Goal: Book appointment/travel/reservation

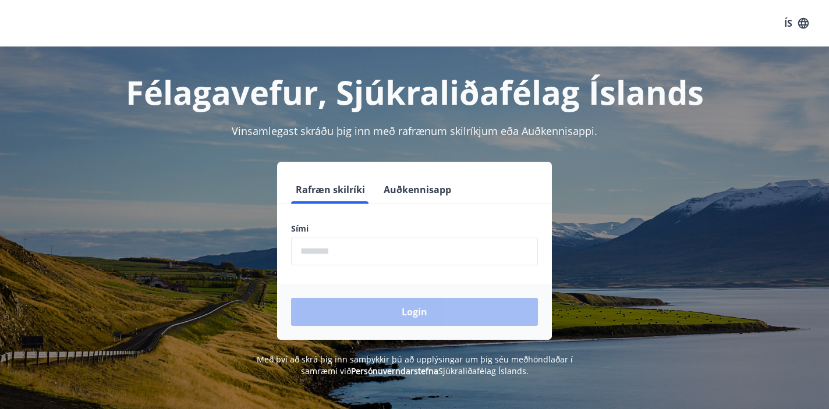
click at [348, 248] on input "phone" at bounding box center [414, 251] width 247 height 29
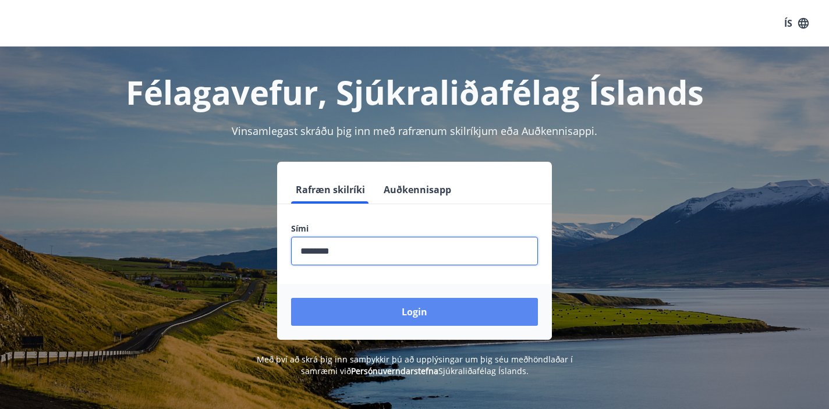
type input "********"
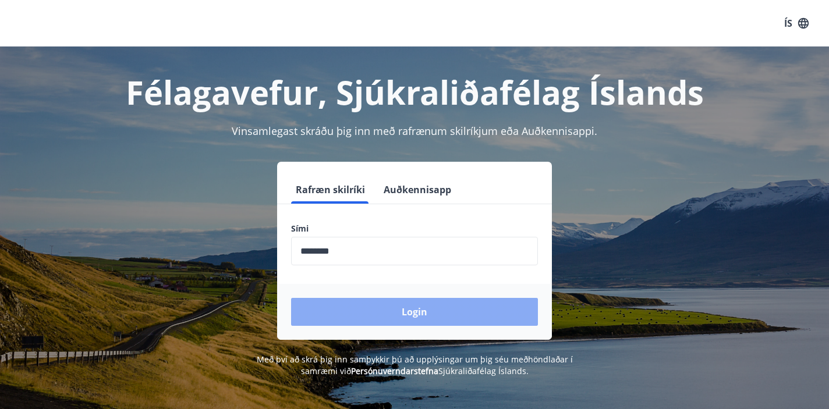
click at [420, 318] on button "Login" at bounding box center [414, 312] width 247 height 28
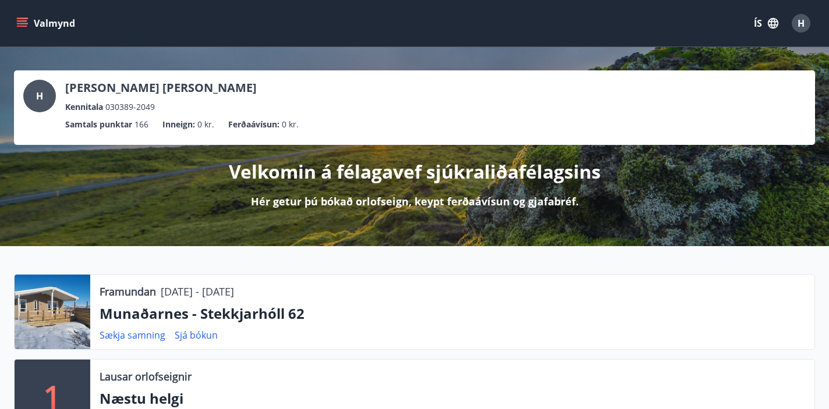
click at [27, 17] on button "Valmynd" at bounding box center [47, 23] width 66 height 21
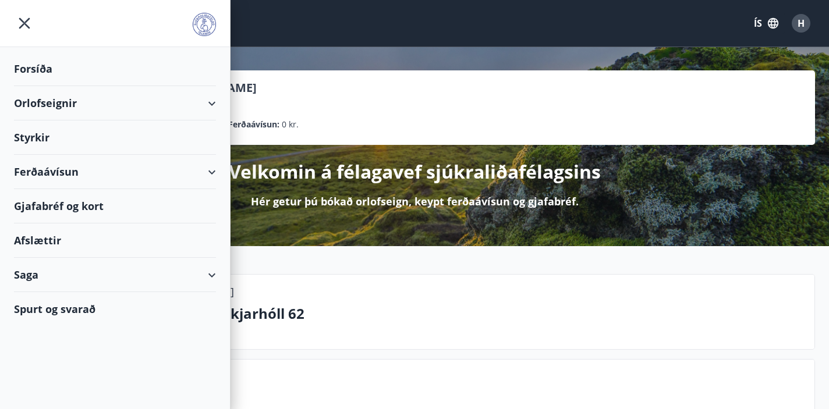
click at [47, 311] on div "Spurt og svarað" at bounding box center [115, 309] width 202 height 34
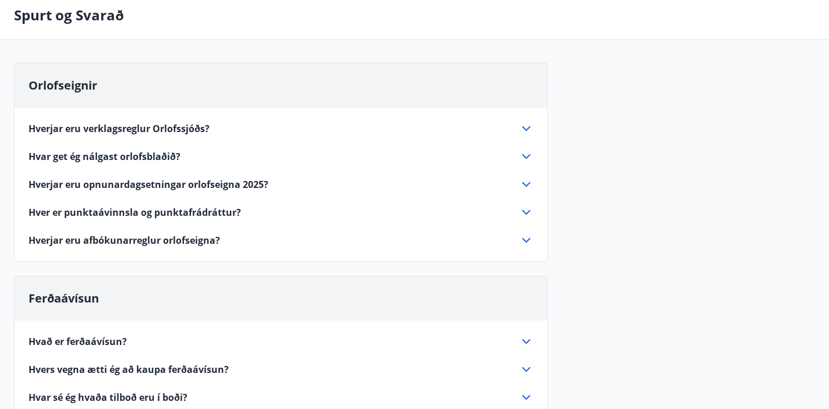
scroll to position [55, 0]
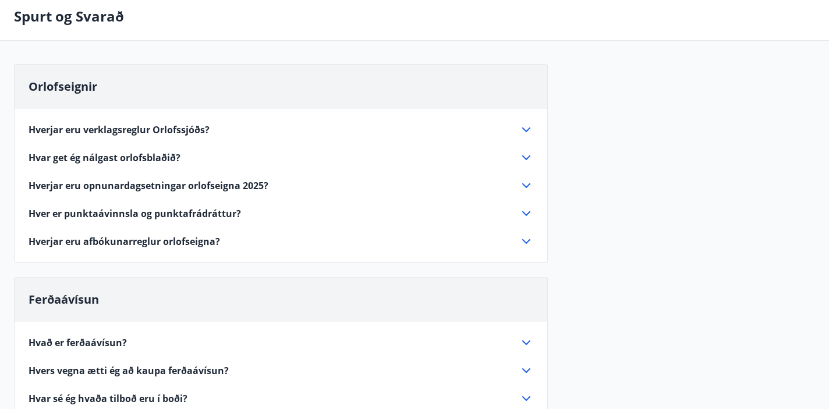
click at [527, 244] on icon at bounding box center [526, 241] width 14 height 14
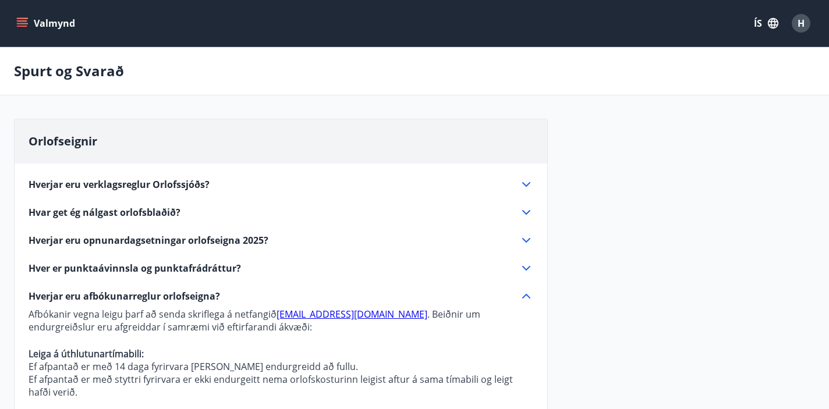
scroll to position [0, 0]
click at [26, 23] on icon "menu" at bounding box center [22, 23] width 12 height 12
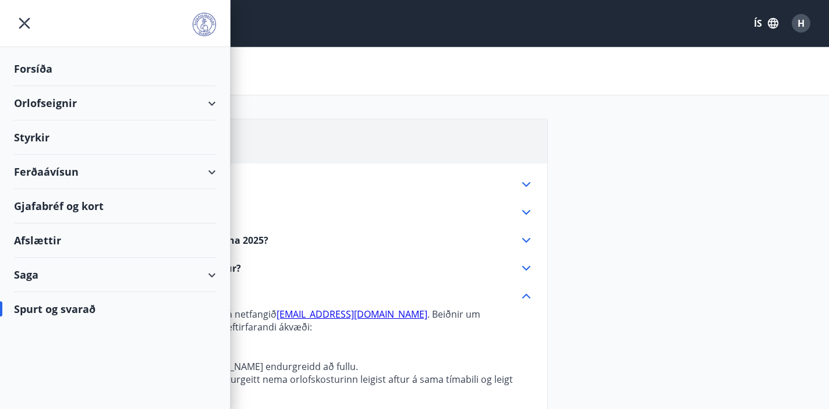
click at [56, 103] on div "Orlofseignir" at bounding box center [115, 103] width 202 height 34
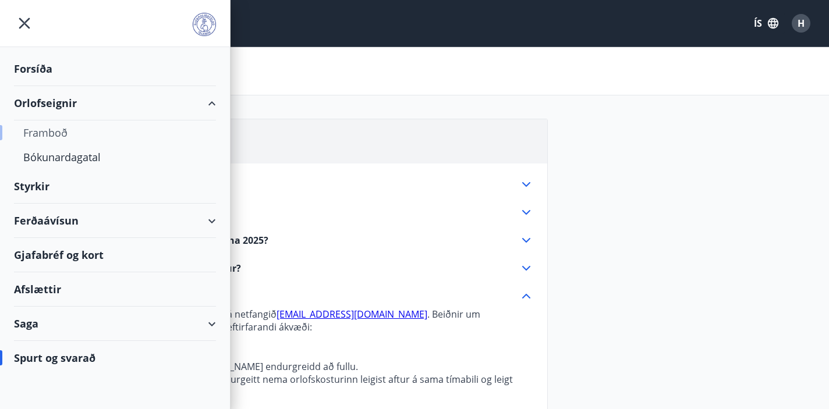
click at [45, 130] on div "Framboð" at bounding box center [114, 132] width 183 height 24
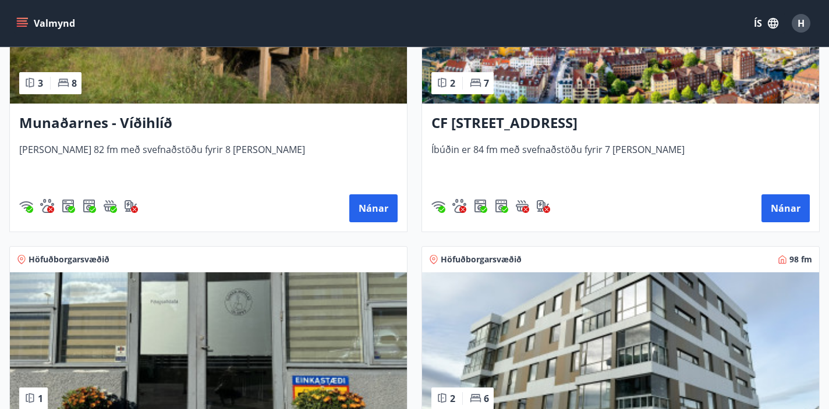
scroll to position [594, 0]
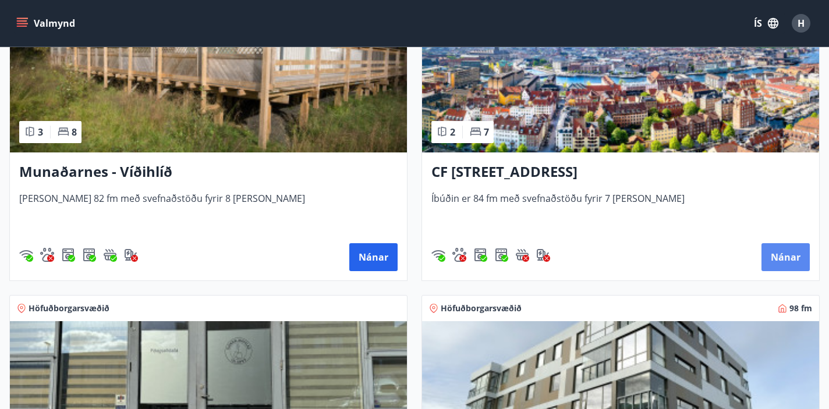
click at [769, 256] on button "Nánar" at bounding box center [785, 257] width 48 height 28
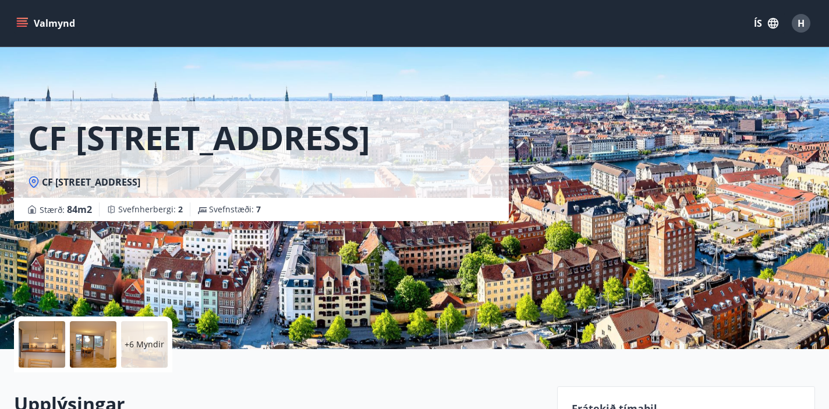
click at [28, 24] on button "Valmynd" at bounding box center [47, 23] width 66 height 21
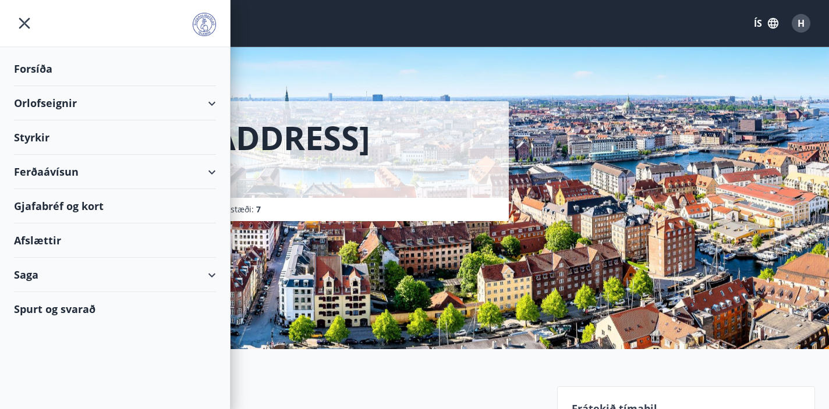
click at [41, 312] on div "Spurt og svarað" at bounding box center [115, 309] width 202 height 34
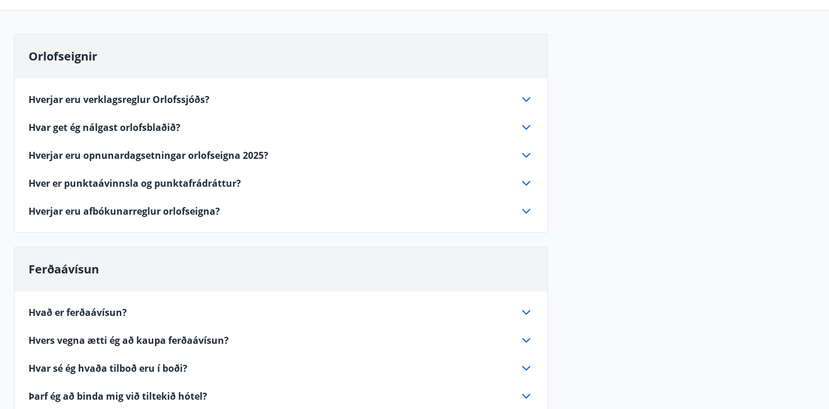
scroll to position [83, 0]
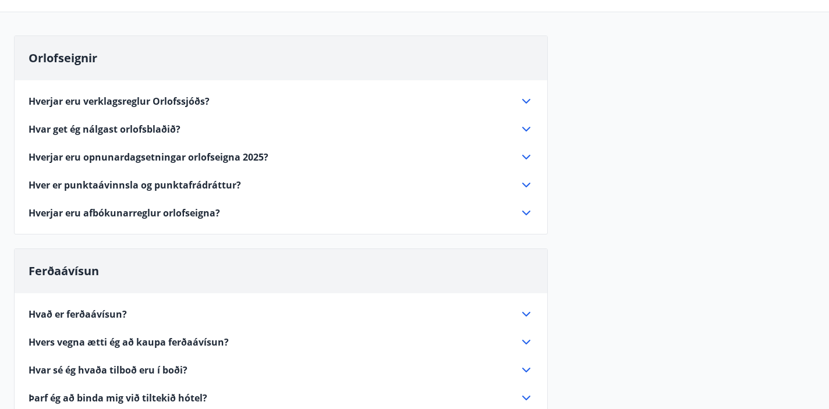
click at [528, 129] on icon at bounding box center [526, 129] width 8 height 5
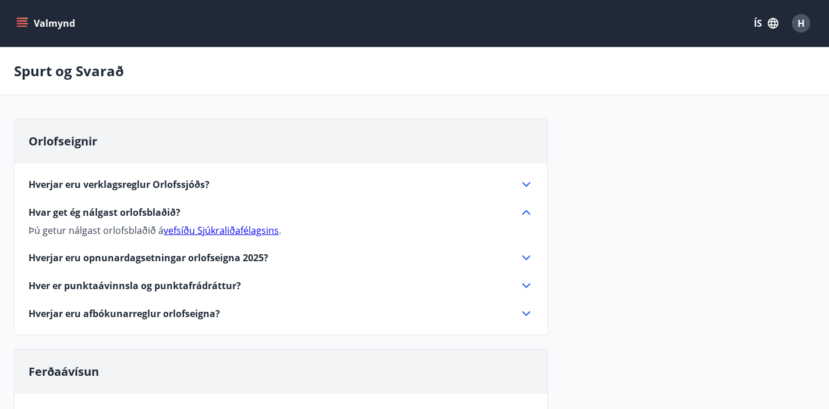
scroll to position [0, 0]
click at [20, 23] on icon "menu" at bounding box center [23, 23] width 13 height 1
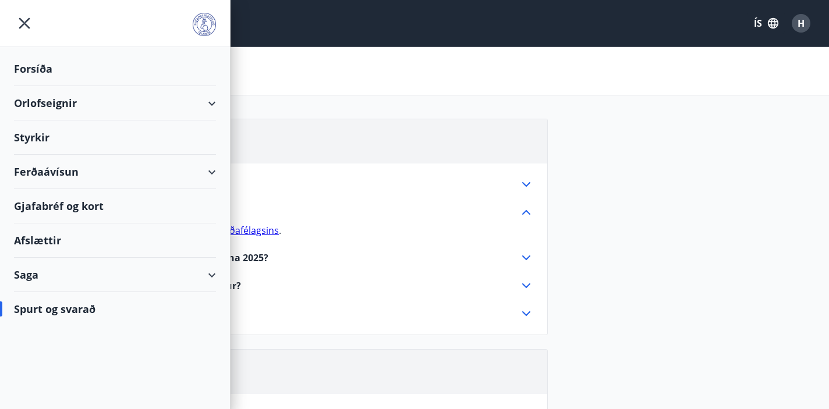
click at [52, 243] on div "Afslættir" at bounding box center [115, 240] width 202 height 34
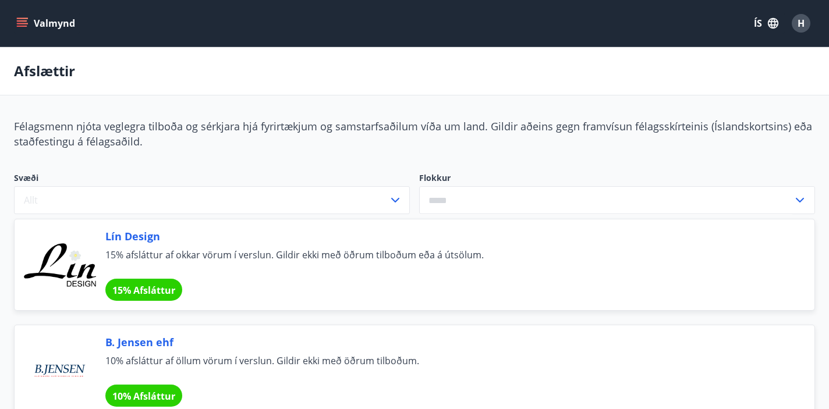
click at [35, 21] on button "Valmynd" at bounding box center [47, 23] width 66 height 21
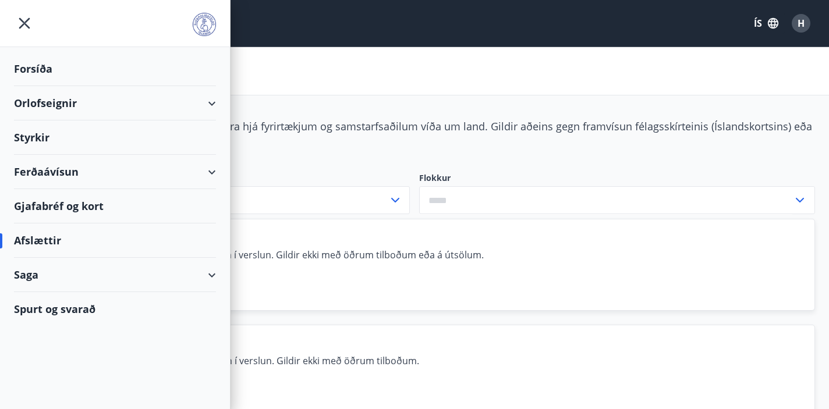
click at [43, 76] on div "Forsíða" at bounding box center [115, 69] width 202 height 34
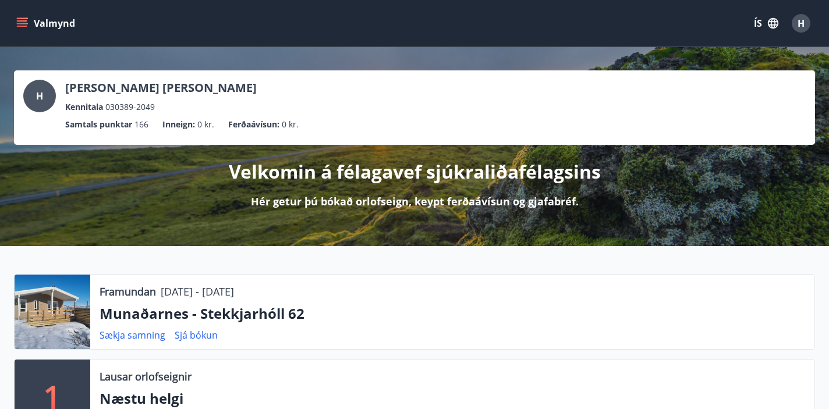
click at [26, 20] on icon "menu" at bounding box center [22, 20] width 10 height 1
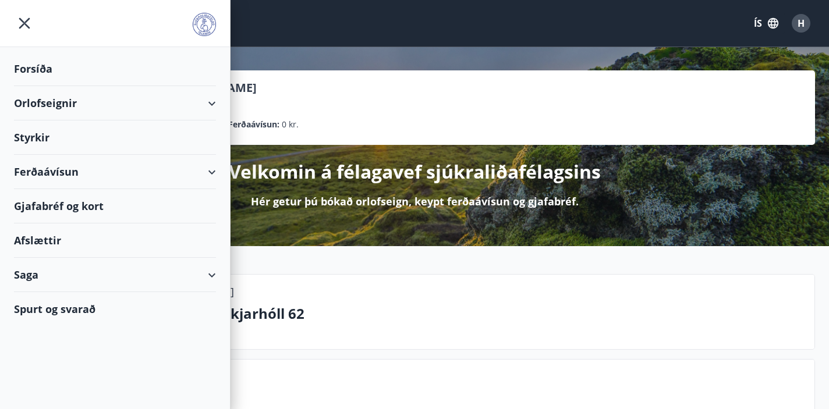
click at [57, 106] on div "Orlofseignir" at bounding box center [115, 103] width 202 height 34
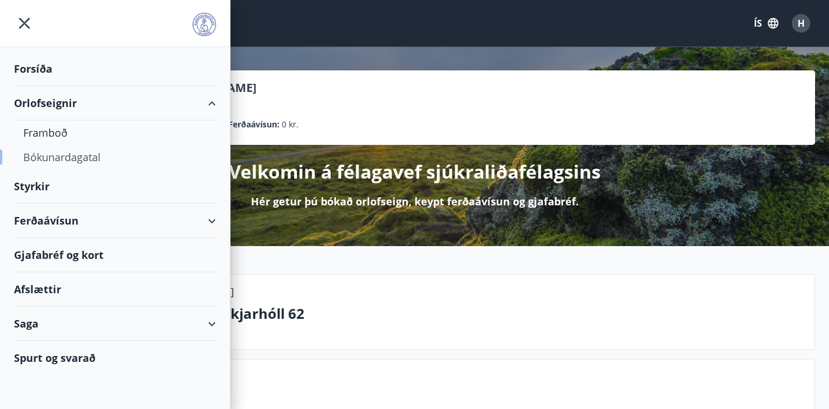
click at [51, 159] on div "Bókunardagatal" at bounding box center [114, 157] width 183 height 24
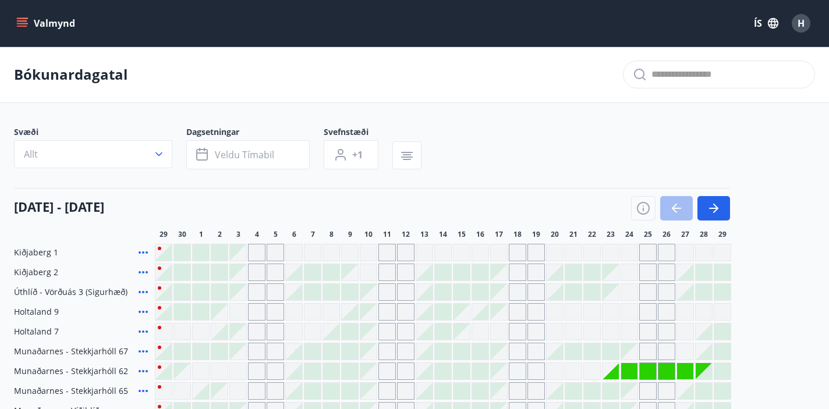
click at [25, 22] on icon "menu" at bounding box center [22, 23] width 12 height 12
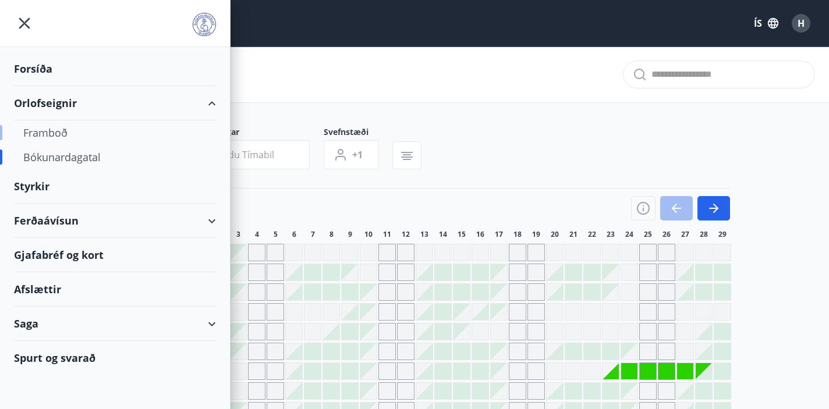
click at [49, 136] on div "Framboð" at bounding box center [114, 132] width 183 height 24
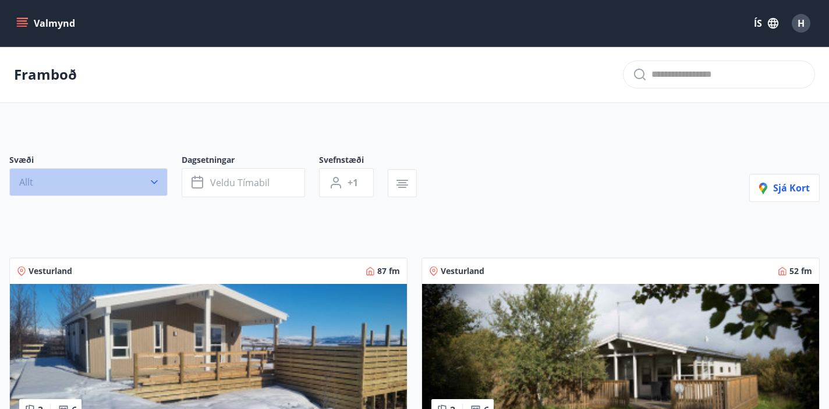
click at [159, 180] on icon "button" at bounding box center [154, 182] width 12 height 12
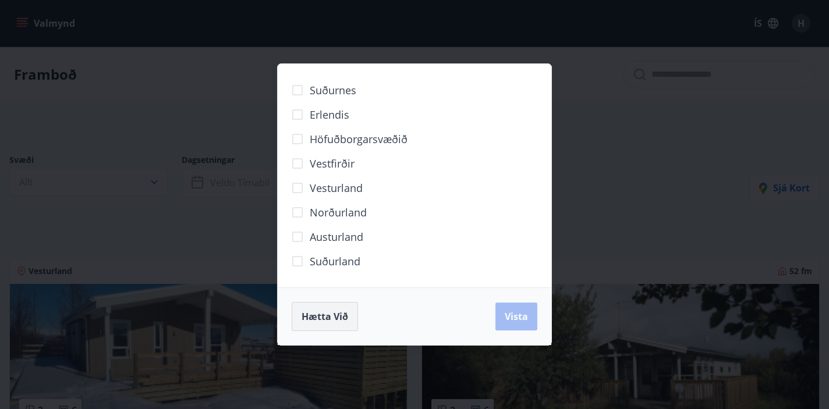
click at [321, 318] on span "Hætta við" at bounding box center [324, 316] width 47 height 13
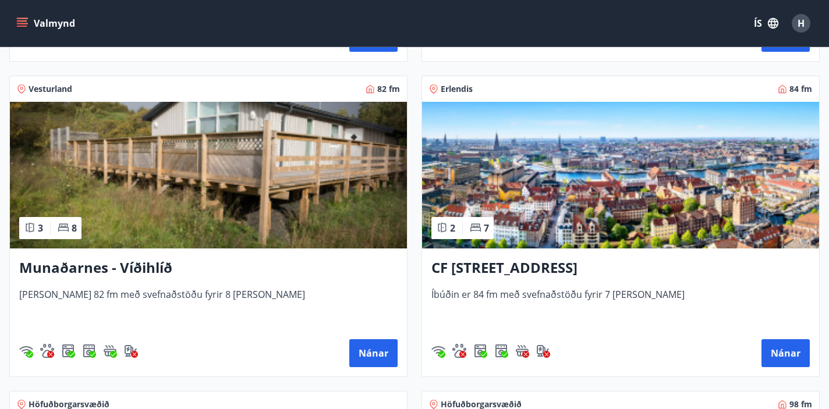
click at [492, 264] on h3 "CF [STREET_ADDRESS]" at bounding box center [620, 268] width 378 height 21
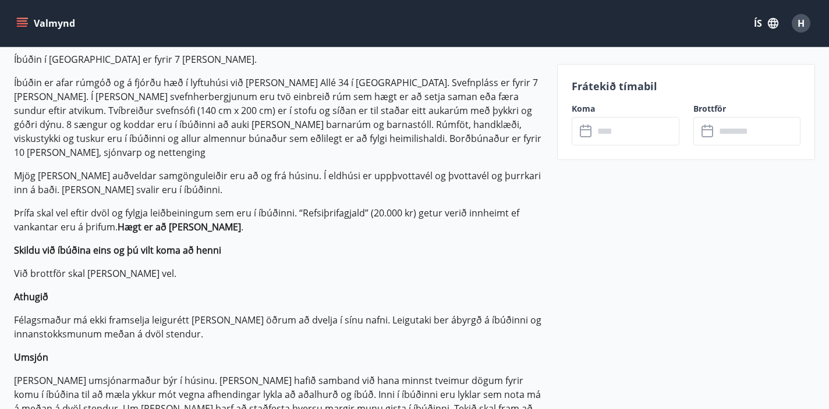
scroll to position [376, 0]
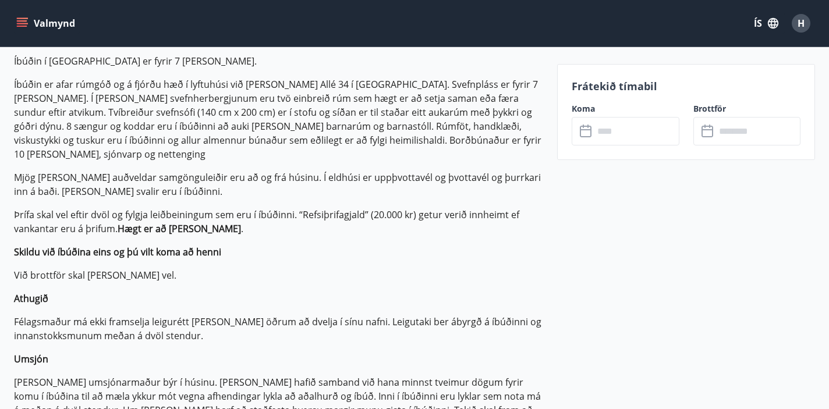
click at [588, 137] on icon at bounding box center [586, 132] width 12 height 12
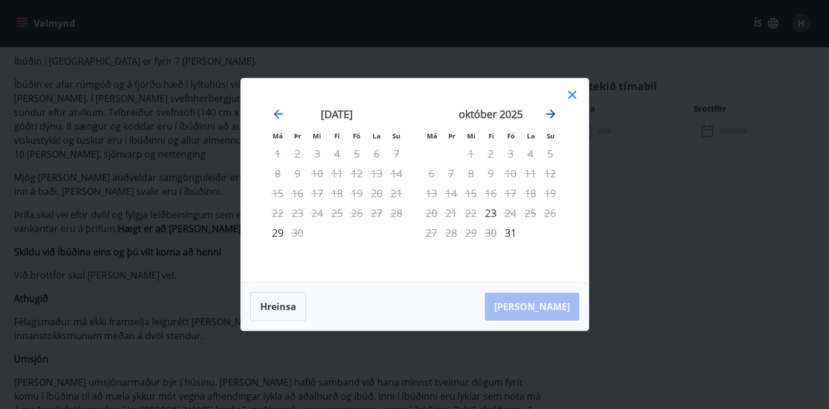
click at [549, 111] on icon "Move forward to switch to the next month." at bounding box center [550, 114] width 14 height 14
click at [555, 115] on icon "Move forward to switch to the next month." at bounding box center [550, 114] width 14 height 14
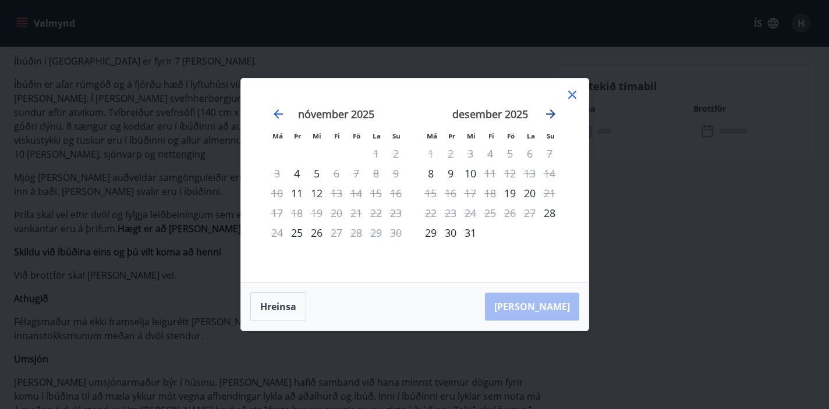
click at [555, 115] on icon "Move forward to switch to the next month." at bounding box center [550, 114] width 14 height 14
click at [282, 114] on icon "Move backward to switch to the previous month." at bounding box center [277, 113] width 9 height 9
click at [545, 115] on icon "Move forward to switch to the next month." at bounding box center [550, 114] width 14 height 14
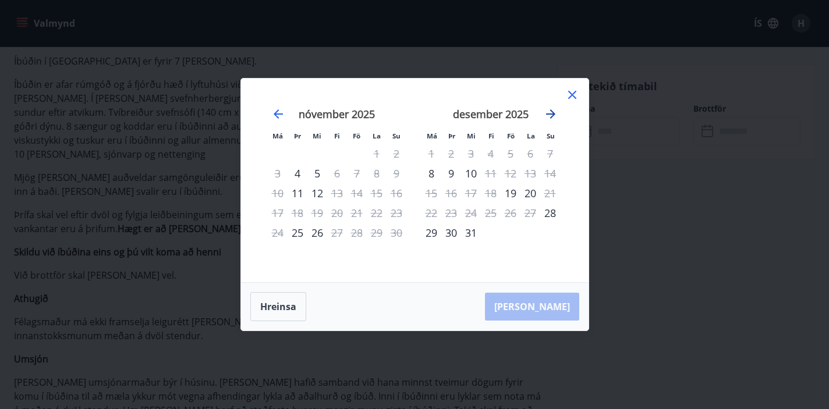
click at [545, 115] on icon "Move forward to switch to the next month." at bounding box center [550, 114] width 14 height 14
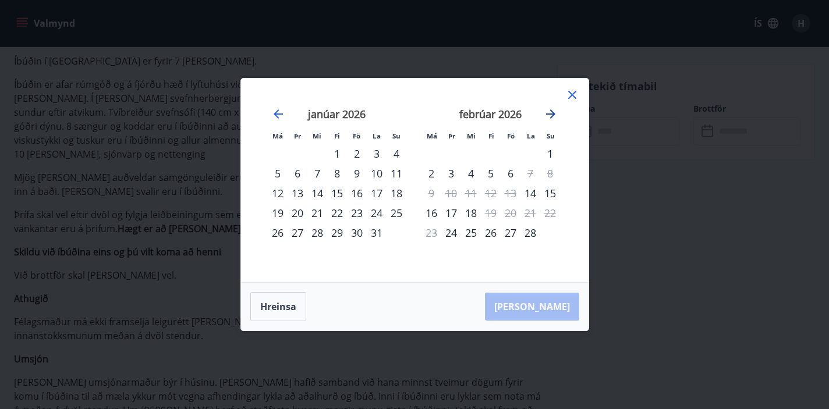
click at [545, 115] on icon "Move forward to switch to the next month." at bounding box center [550, 114] width 14 height 14
click at [376, 236] on div "28" at bounding box center [377, 233] width 20 height 20
click at [378, 232] on div "28" at bounding box center [377, 233] width 20 height 20
click at [481, 158] on div "2" at bounding box center [491, 154] width 20 height 20
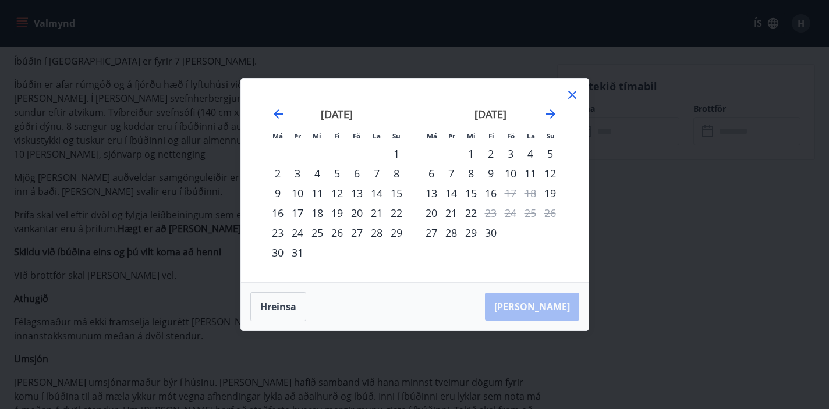
click at [470, 158] on div "1" at bounding box center [471, 154] width 20 height 20
click at [570, 96] on icon at bounding box center [572, 95] width 8 height 8
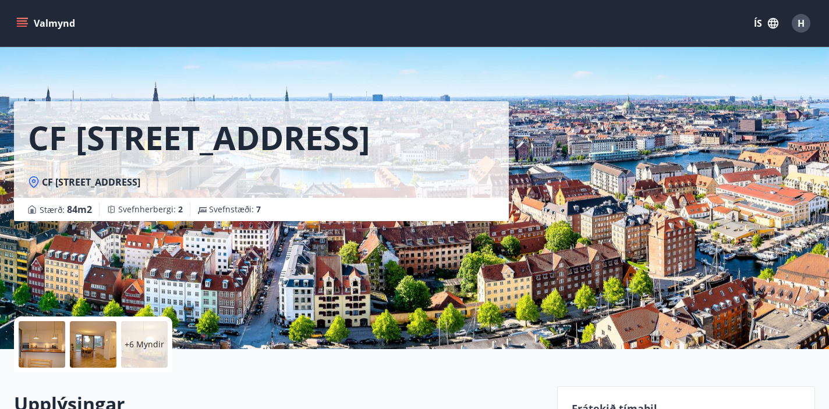
scroll to position [0, 0]
click at [32, 29] on button "Valmynd" at bounding box center [47, 23] width 66 height 21
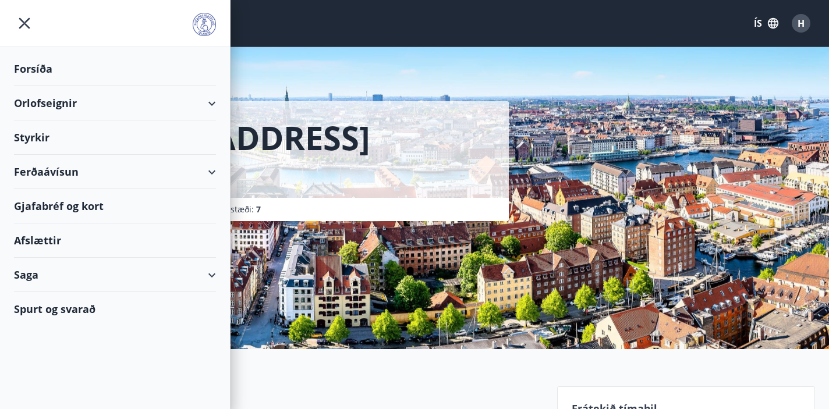
click at [49, 102] on div "Orlofseignir" at bounding box center [115, 103] width 202 height 34
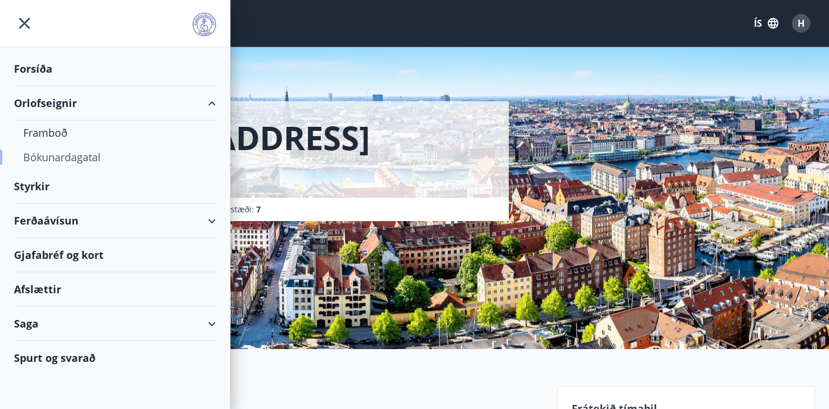
click at [49, 157] on div "Bókunardagatal" at bounding box center [114, 157] width 183 height 24
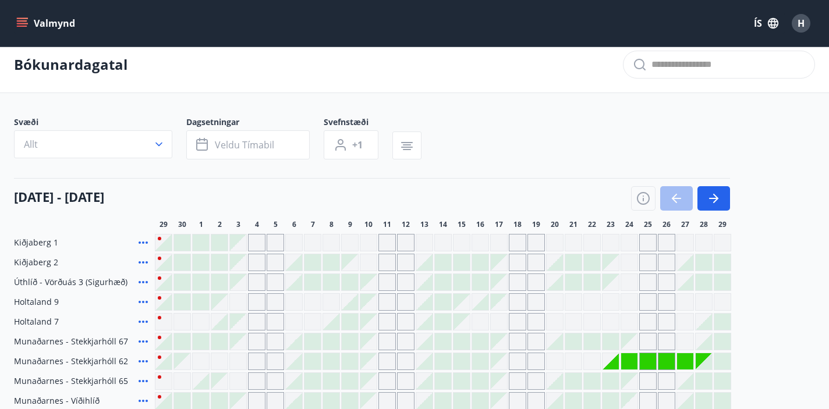
scroll to position [8, 0]
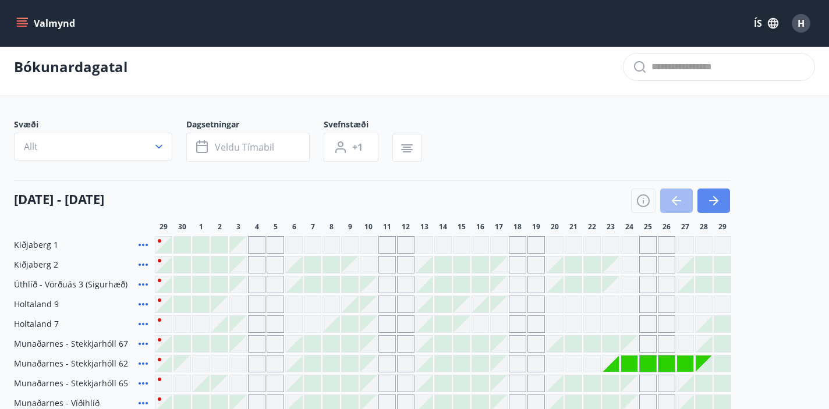
click at [722, 201] on button "button" at bounding box center [713, 201] width 33 height 24
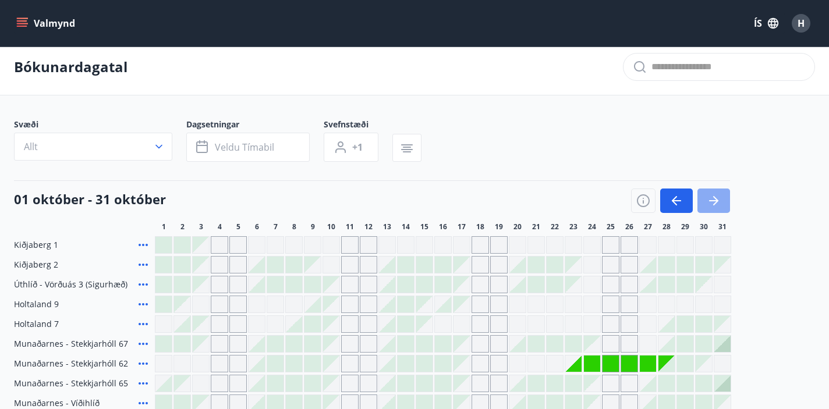
click at [722, 201] on button "button" at bounding box center [713, 201] width 33 height 24
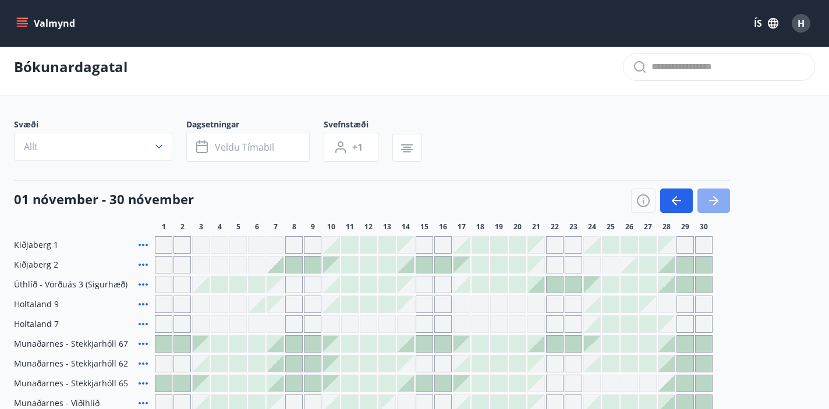
click at [722, 201] on button "button" at bounding box center [713, 201] width 33 height 24
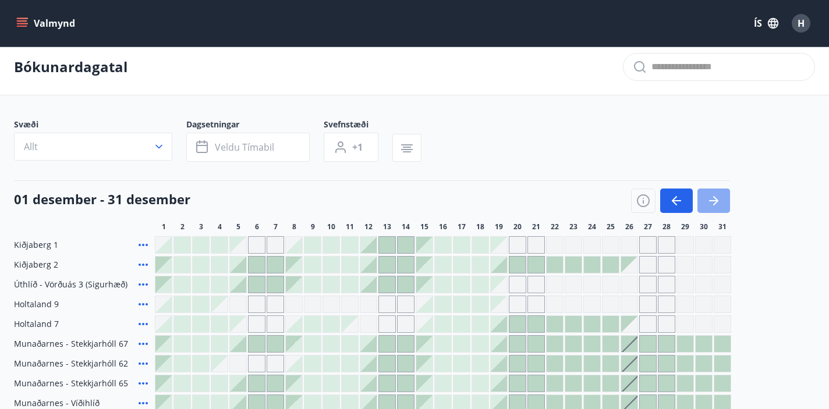
click at [722, 201] on button "button" at bounding box center [713, 201] width 33 height 24
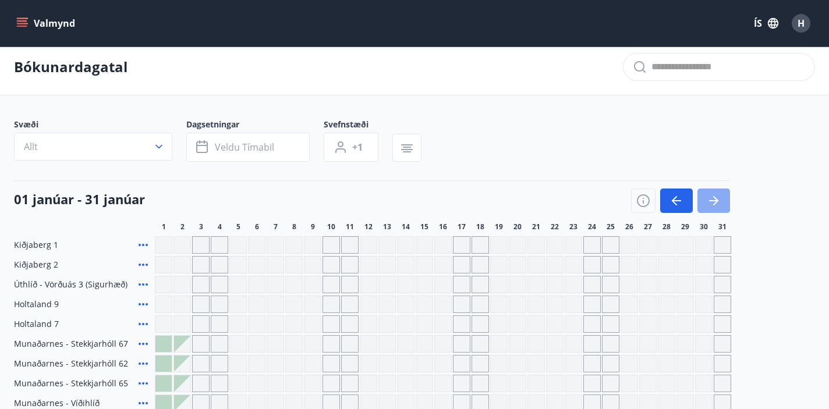
click at [722, 201] on button "button" at bounding box center [713, 201] width 33 height 24
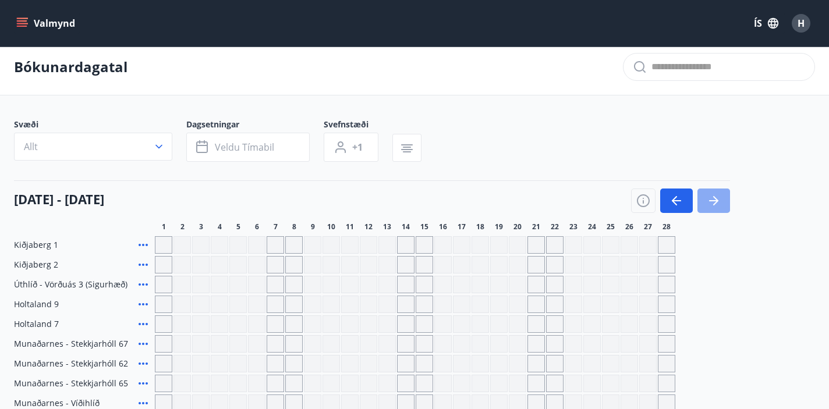
click at [722, 201] on button "button" at bounding box center [713, 201] width 33 height 24
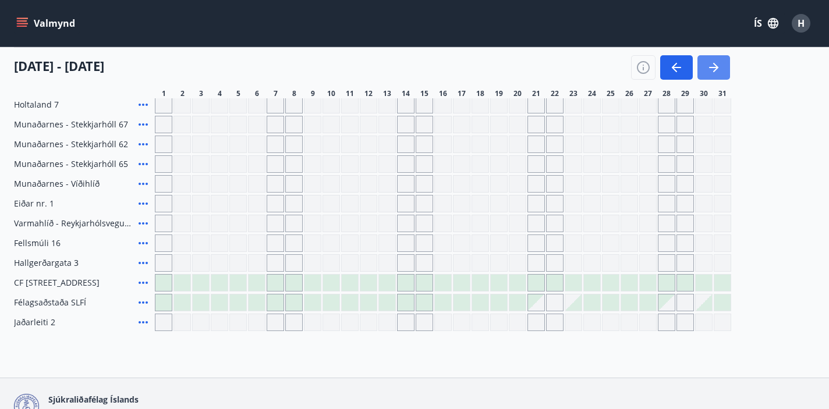
scroll to position [228, 0]
click at [664, 285] on div at bounding box center [666, 281] width 16 height 16
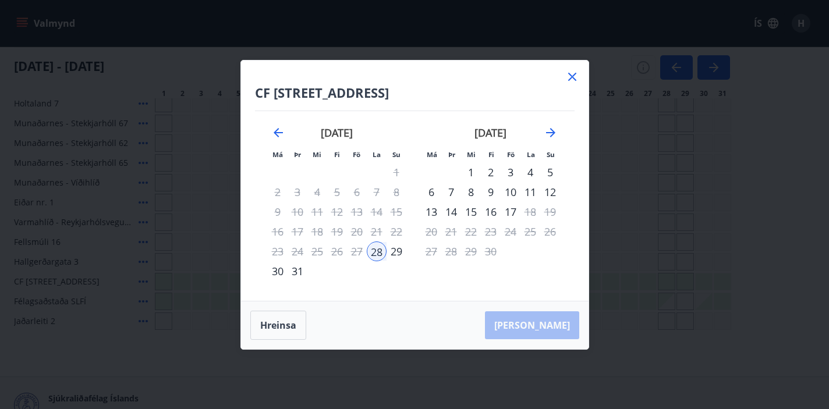
click at [664, 285] on div "[PERSON_NAME] Allé 34, [GEOGRAPHIC_DATA] Má Þr Mi Fi Fö La Su Má Þr Mi Fi Fö La…" at bounding box center [414, 204] width 829 height 409
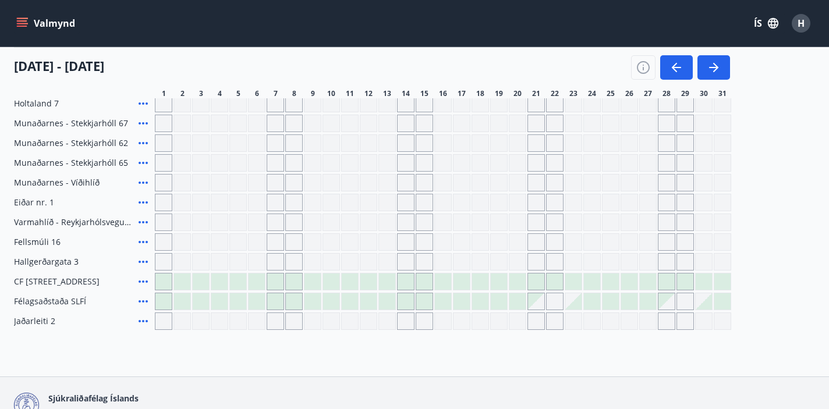
click at [662, 282] on div at bounding box center [666, 281] width 16 height 16
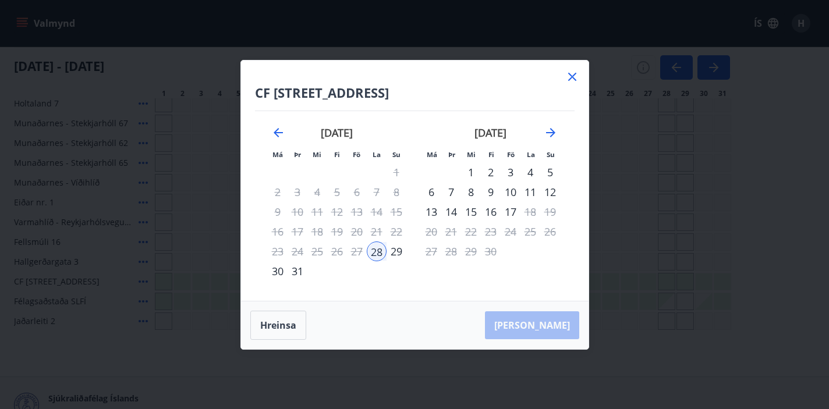
click at [395, 253] on div "29" at bounding box center [396, 251] width 20 height 20
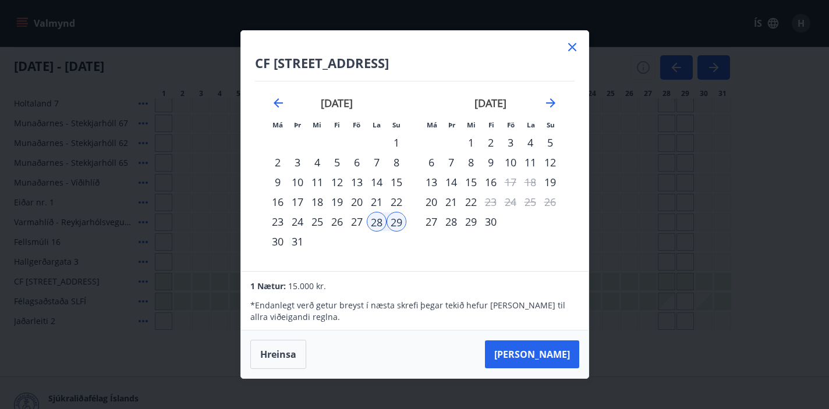
click at [382, 225] on div "28" at bounding box center [377, 222] width 20 height 20
click at [279, 244] on div "30" at bounding box center [278, 242] width 20 height 20
click at [296, 244] on div "31" at bounding box center [297, 242] width 20 height 20
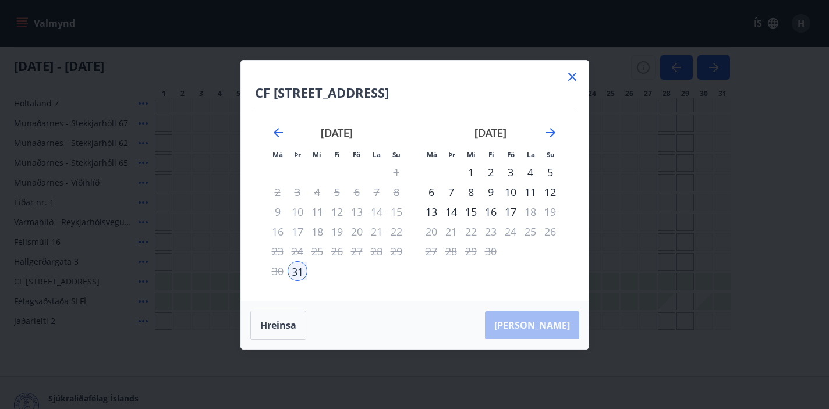
click at [293, 271] on div "31" at bounding box center [297, 271] width 20 height 20
click at [478, 173] on div "1" at bounding box center [471, 172] width 20 height 20
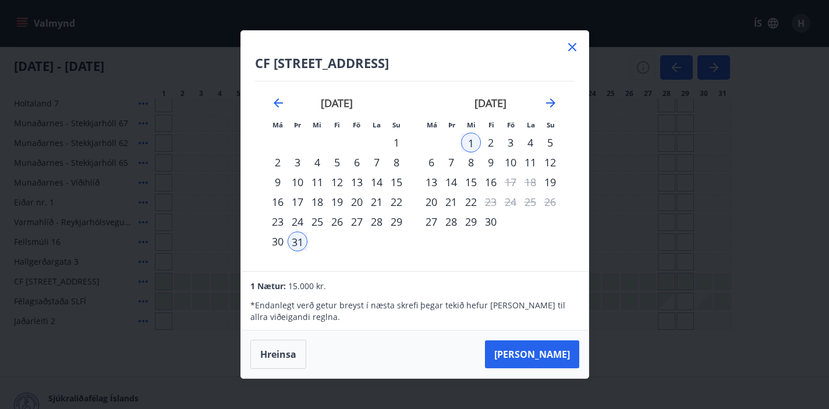
click at [360, 224] on div "27" at bounding box center [357, 222] width 20 height 20
click at [374, 222] on div "28" at bounding box center [377, 222] width 20 height 20
click at [372, 221] on div "28" at bounding box center [377, 222] width 20 height 20
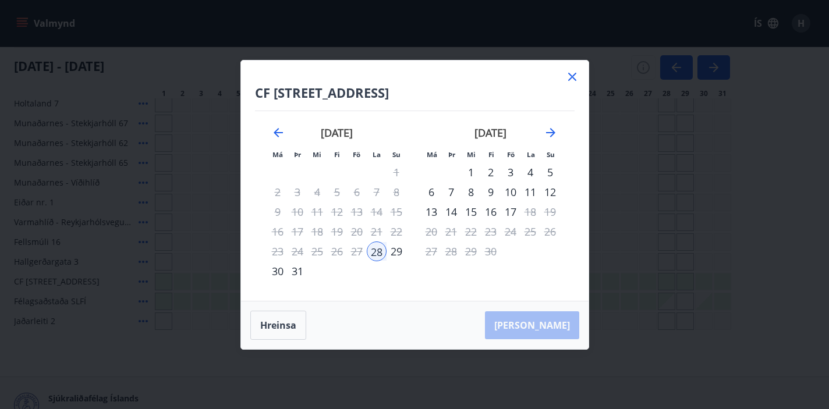
click at [397, 250] on div "29" at bounding box center [396, 251] width 20 height 20
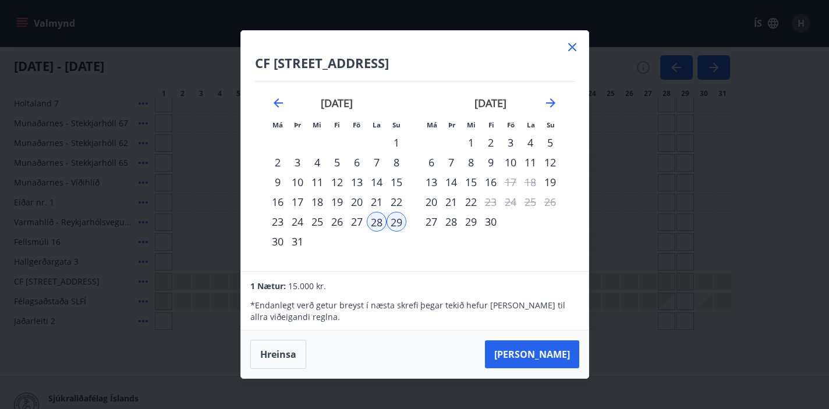
click at [491, 143] on div "2" at bounding box center [491, 143] width 20 height 20
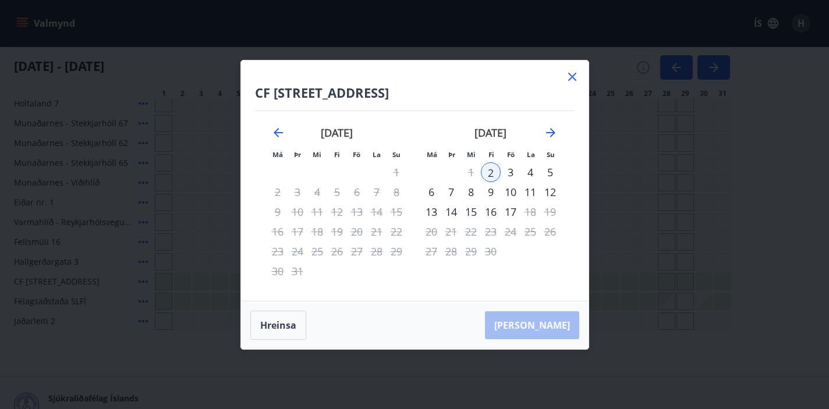
click at [372, 251] on div "28" at bounding box center [377, 251] width 20 height 20
click at [572, 75] on icon at bounding box center [572, 77] width 14 height 14
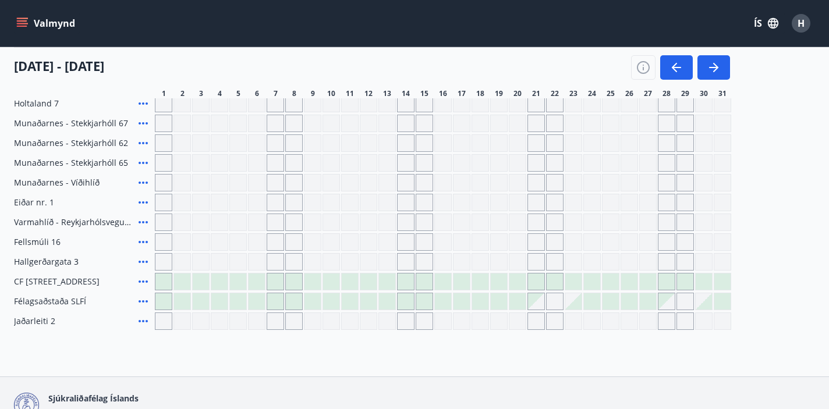
click at [663, 283] on div at bounding box center [666, 281] width 16 height 16
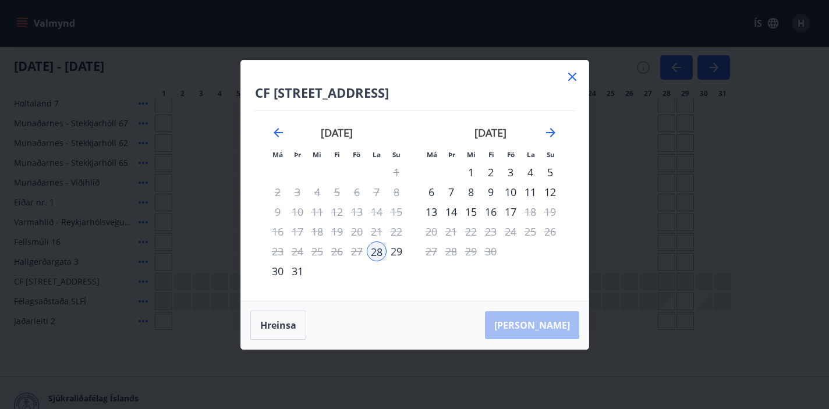
click at [530, 172] on div "4" at bounding box center [530, 172] width 20 height 20
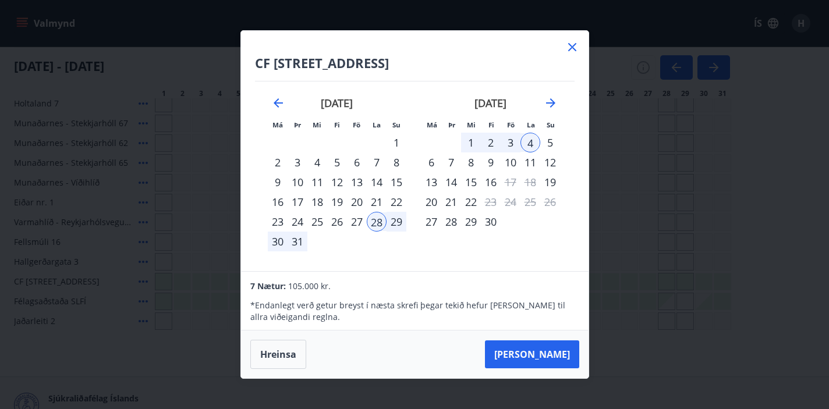
click at [358, 223] on div "27" at bounding box center [357, 222] width 20 height 20
click at [488, 143] on div "2" at bounding box center [491, 143] width 20 height 20
click at [376, 222] on div "28" at bounding box center [377, 222] width 20 height 20
click at [528, 143] on div "4" at bounding box center [530, 143] width 20 height 20
click at [546, 351] on button "[PERSON_NAME]" at bounding box center [532, 354] width 94 height 28
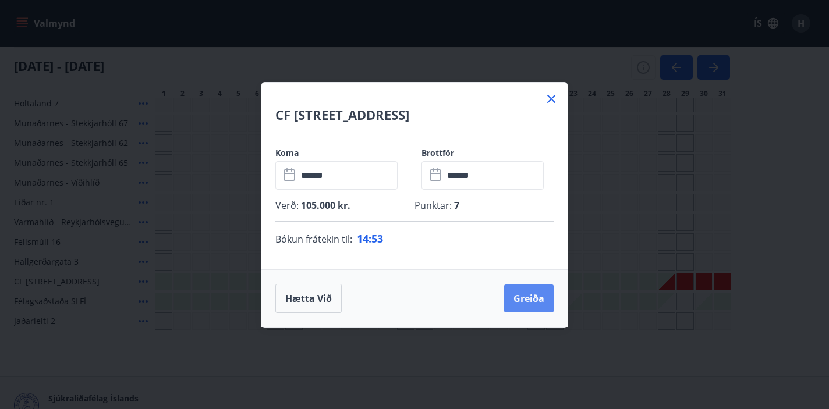
click at [525, 299] on button "Greiða" at bounding box center [528, 299] width 49 height 28
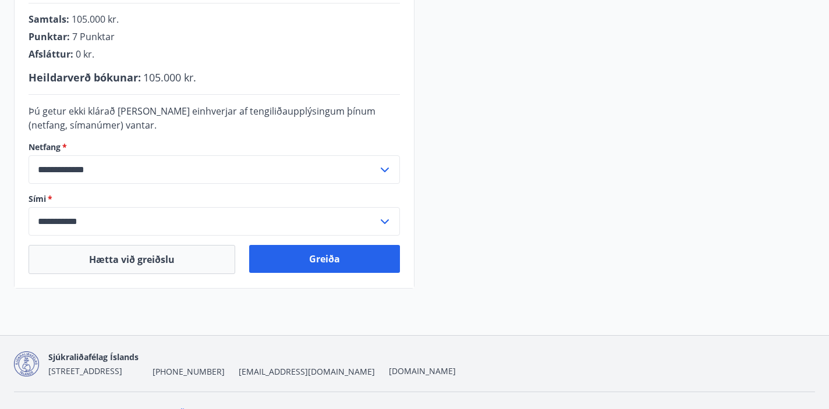
scroll to position [323, 0]
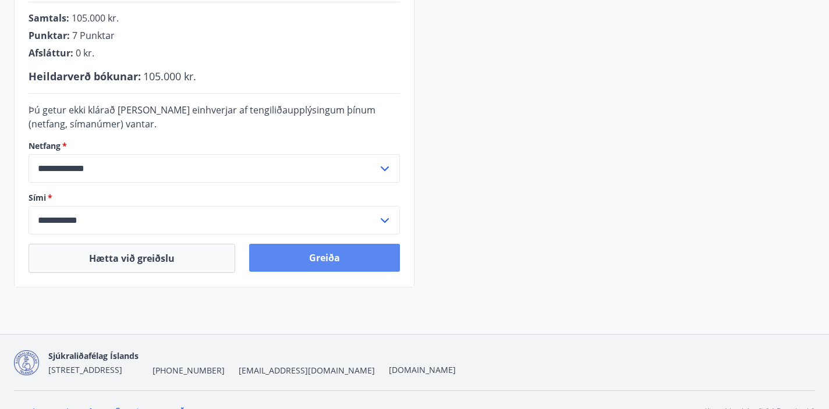
click at [307, 258] on button "Greiða" at bounding box center [324, 258] width 151 height 28
